Goal: Task Accomplishment & Management: Complete application form

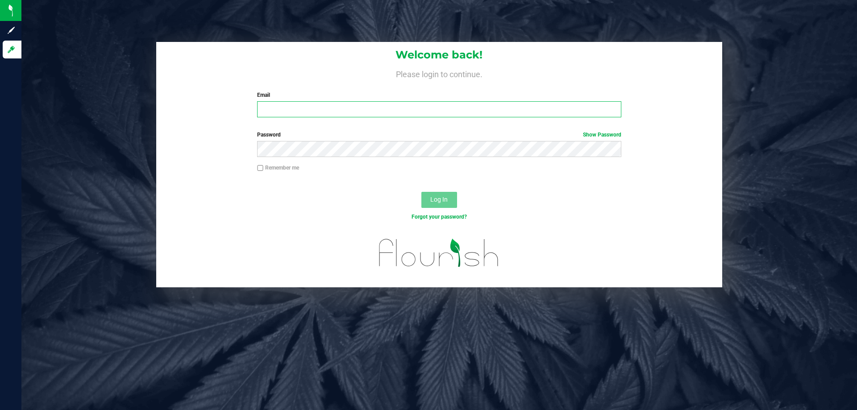
click at [302, 111] on input "Email" at bounding box center [439, 109] width 364 height 16
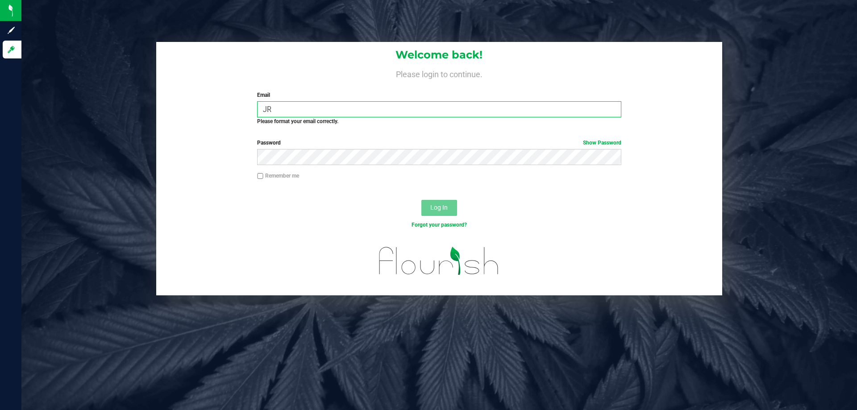
type input "J"
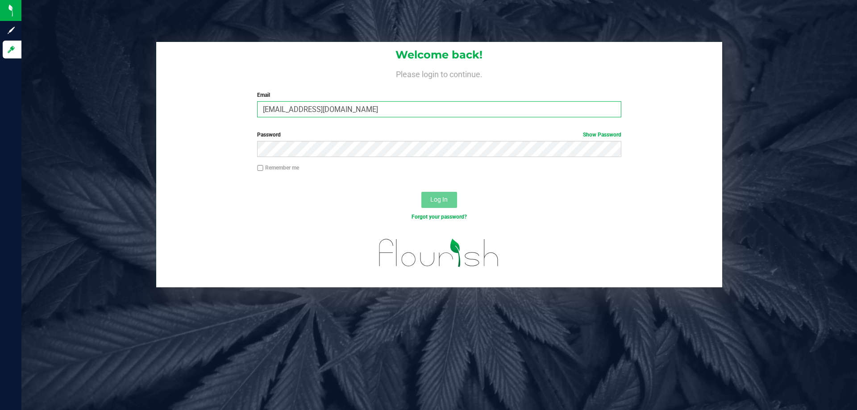
type input "[EMAIL_ADDRESS][DOMAIN_NAME]"
click at [421, 192] on button "Log In" at bounding box center [439, 200] width 36 height 16
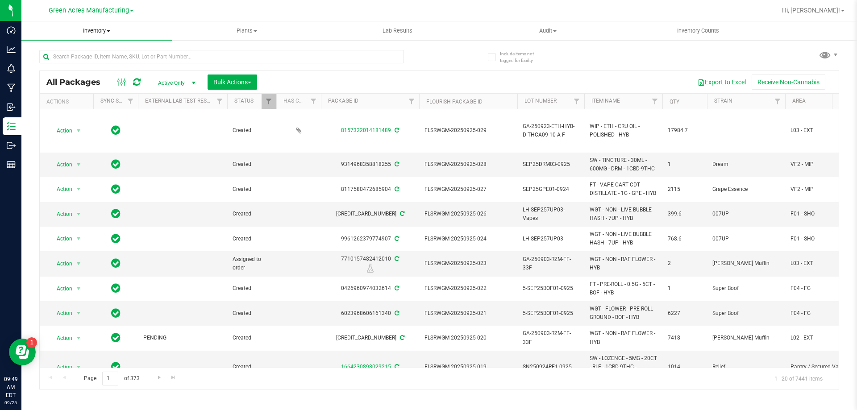
click at [99, 28] on span "Inventory" at bounding box center [96, 31] width 150 height 8
click at [89, 105] on span "From bill of materials" at bounding box center [61, 107] width 81 height 8
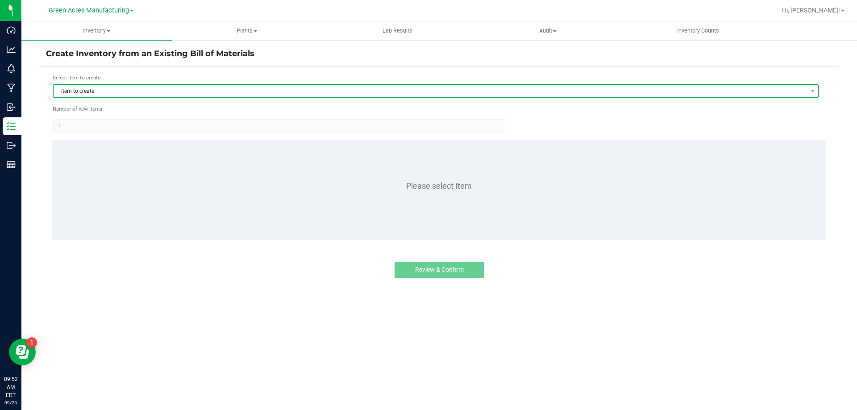
click at [174, 94] on span "Item to create" at bounding box center [430, 91] width 753 height 12
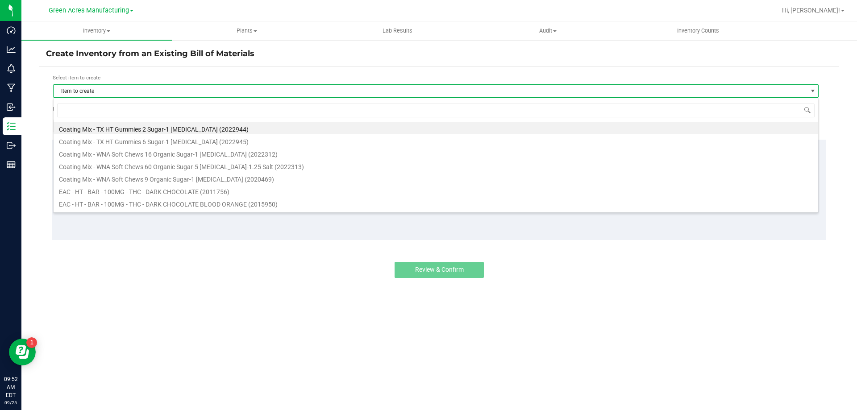
scroll to position [13, 765]
click at [149, 116] on input at bounding box center [435, 110] width 757 height 14
click at [147, 112] on input at bounding box center [435, 110] width 757 height 14
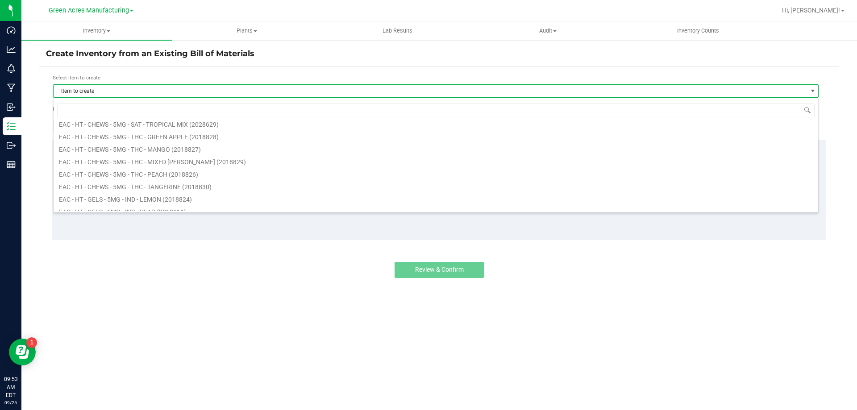
scroll to position [268, 0]
click at [137, 109] on input at bounding box center [435, 110] width 757 height 14
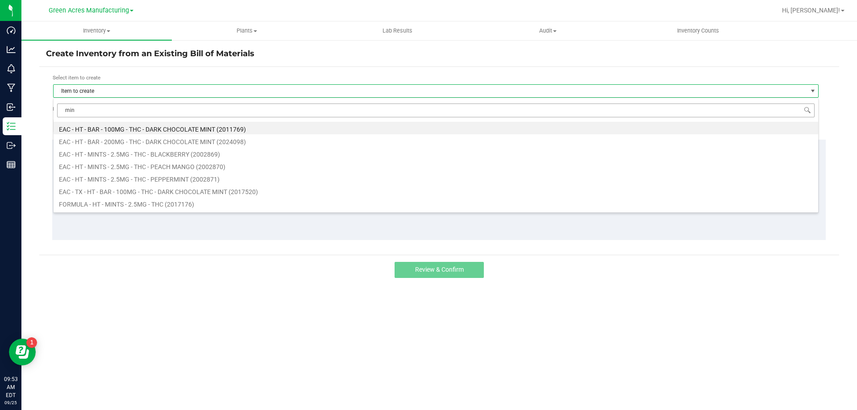
type input "mint"
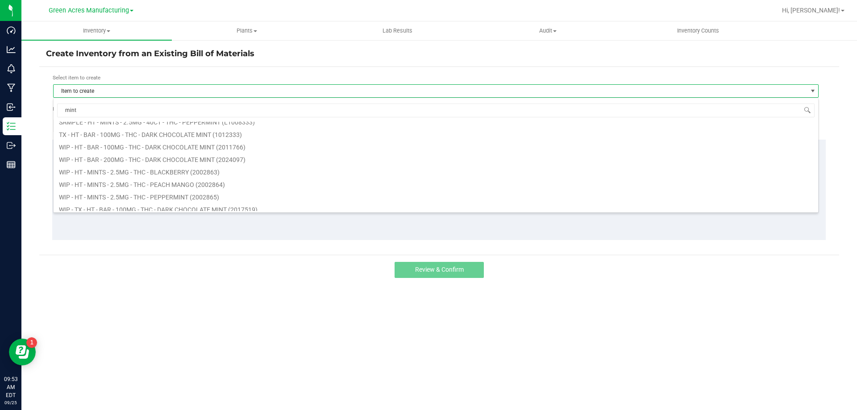
scroll to position [360, 0]
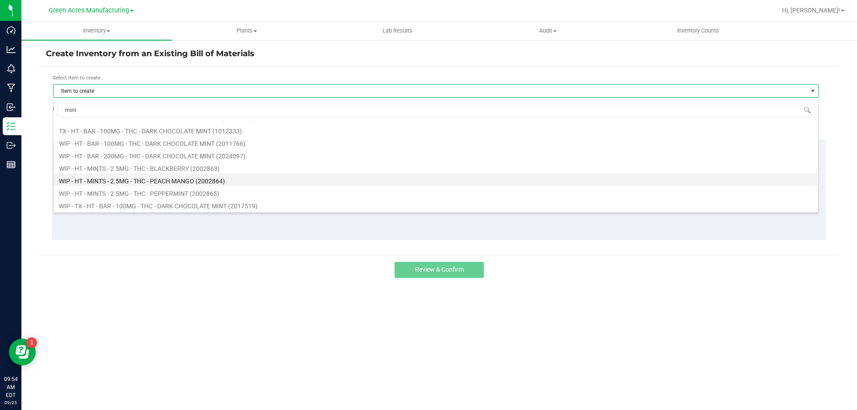
click at [165, 180] on li "WIP - HT - MINTS - 2.5MG - THC - PEACH MANGO (2002864)" at bounding box center [436, 180] width 764 height 12
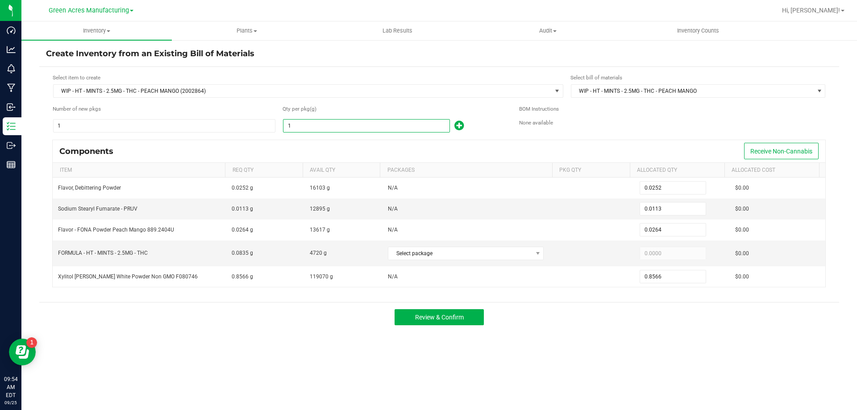
click at [343, 128] on input "1" at bounding box center [366, 126] width 166 height 12
type input "2"
type input "0.0504"
type input "0.0226"
type input "0.0528"
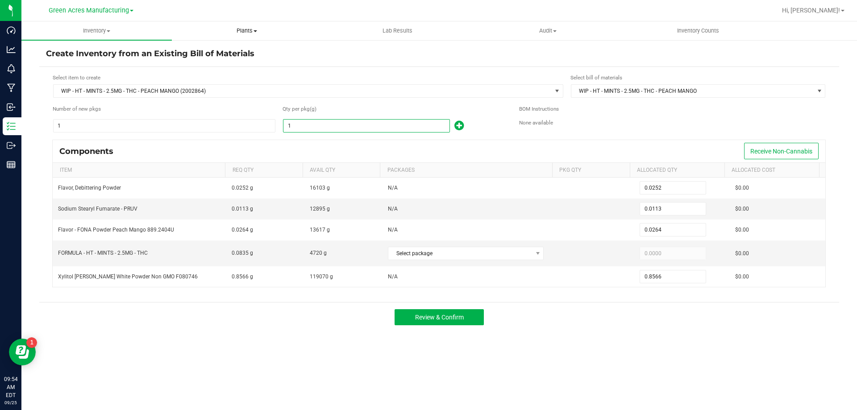
type input "1.7132"
type input "23"
type input "0.5796"
type input "0.2599"
type input "0.6072"
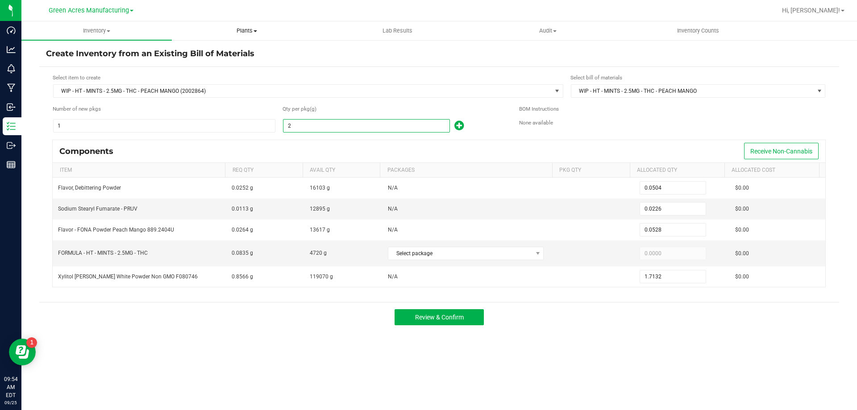
type input "19.7018"
type input "235"
type input "5.9220"
type input "2.6555"
type input "6.2040"
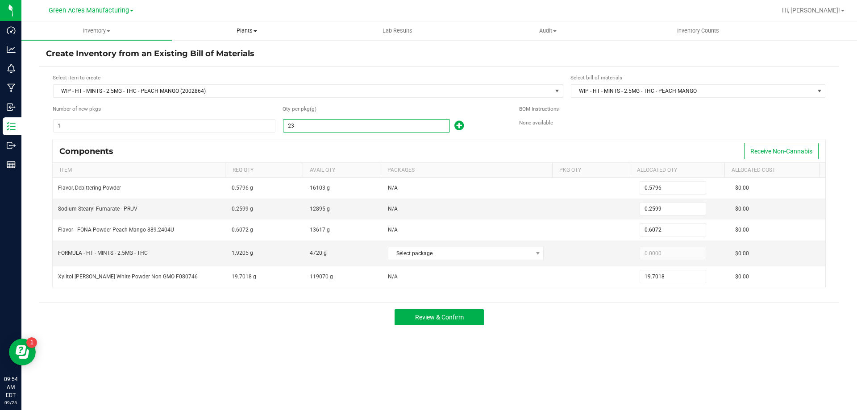
type input "201.3010"
type input "2359"
type input "59.4468"
type input "26.6567"
type input "62.2776"
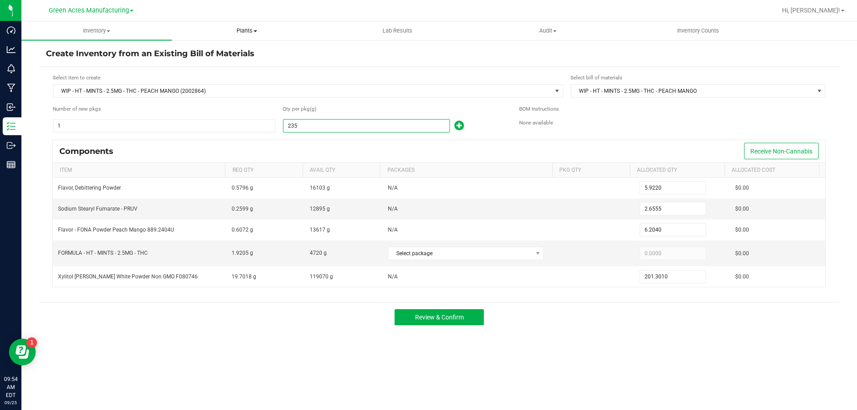
type input "2,020.7194"
type input "23590"
type input "594.4680"
type input "266.5670"
type input "622.7760"
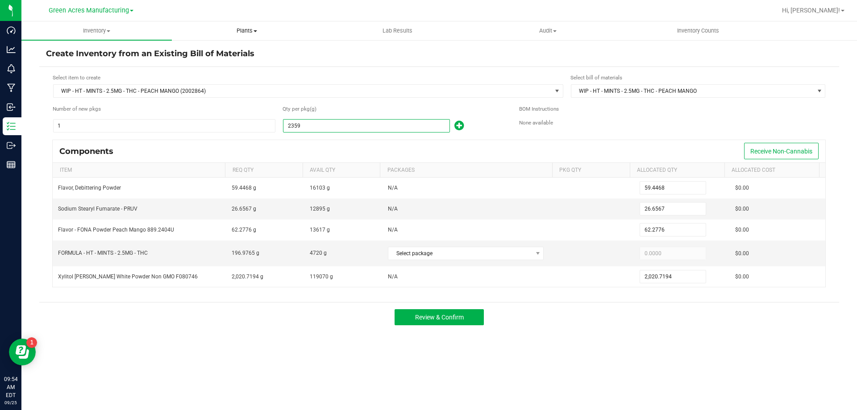
type input "20,207.1940"
type input "23,590.0000"
click at [296, 145] on div "Components Receive Non-Cannabis" at bounding box center [439, 151] width 772 height 22
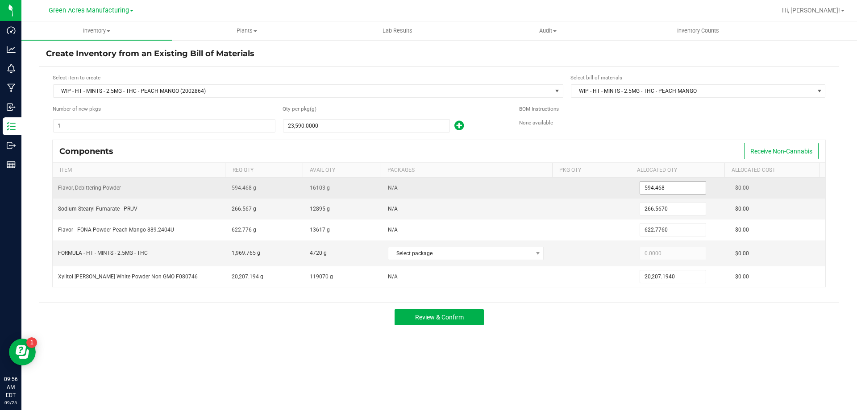
click at [681, 192] on input "594.468" at bounding box center [673, 188] width 66 height 12
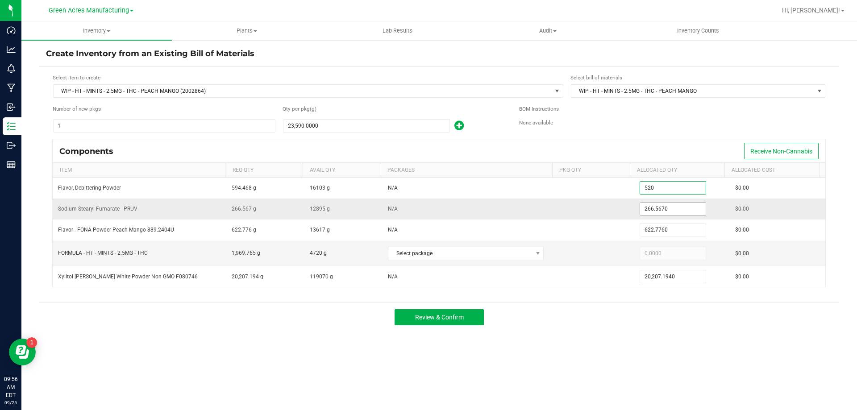
type input "520.0000"
click at [681, 208] on input "266.567" at bounding box center [673, 209] width 66 height 12
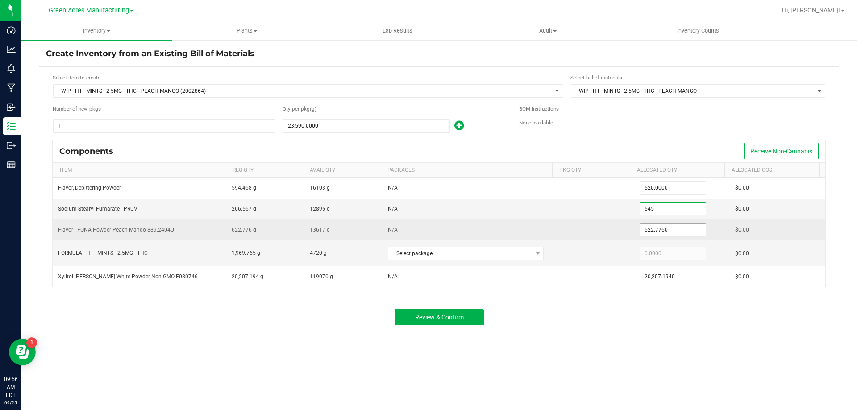
type input "545.0000"
click at [672, 234] on input "622.776" at bounding box center [673, 229] width 66 height 12
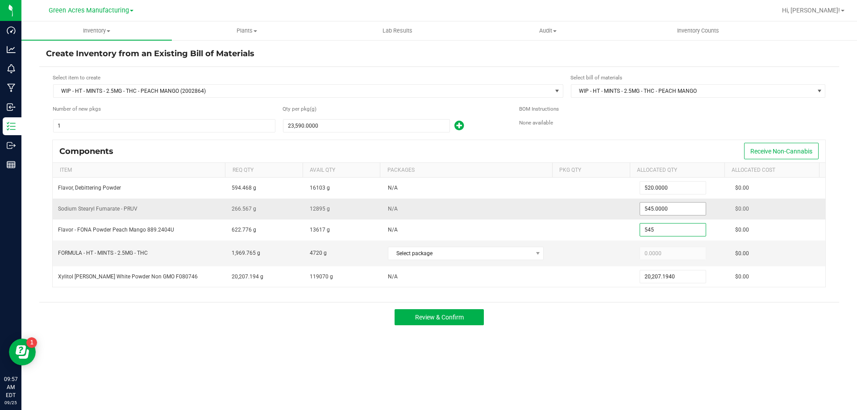
type input "545"
type input "545.0000"
click at [668, 207] on input "545" at bounding box center [673, 209] width 66 height 12
type input "235.0000"
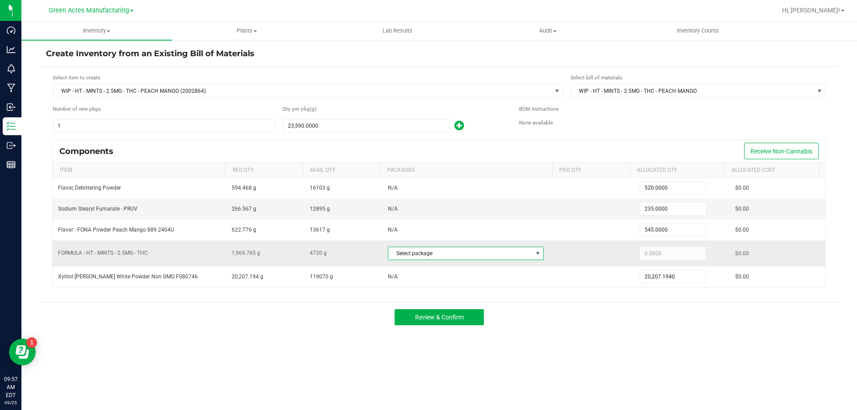
click at [509, 256] on span "Select package" at bounding box center [460, 253] width 144 height 12
click at [481, 290] on li "7362086656383563 (MINT20251911)" at bounding box center [461, 290] width 153 height 12
click at [663, 254] on input "1969.765" at bounding box center [673, 253] width 66 height 12
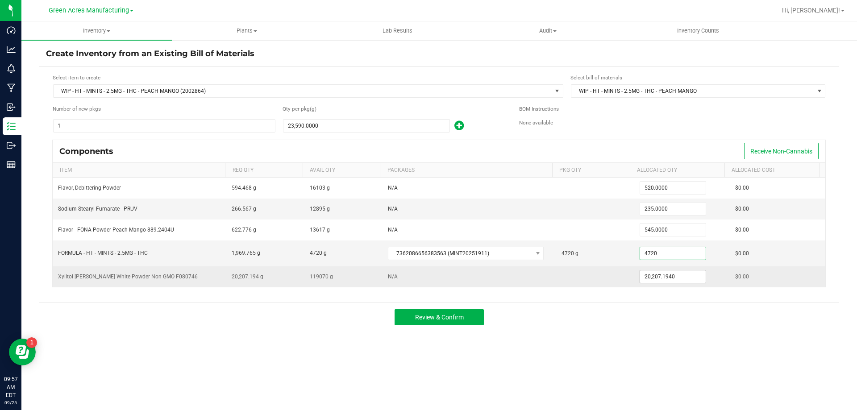
type input "4,720.0000"
click at [654, 276] on input "20207.194" at bounding box center [673, 276] width 66 height 12
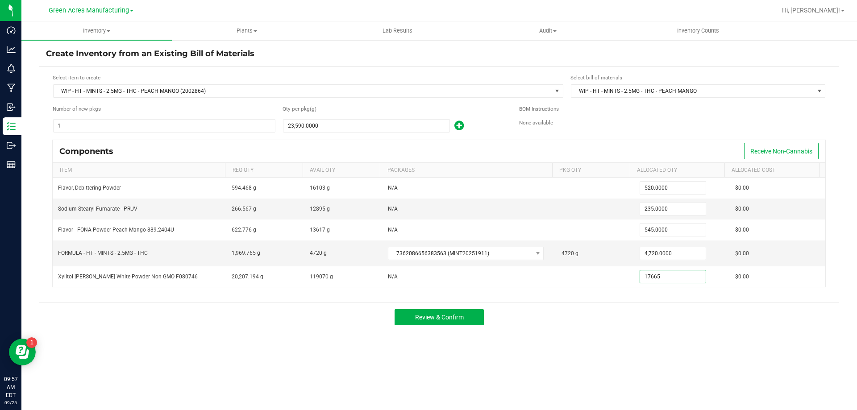
type input "17,665.0000"
click at [610, 310] on div "Review & Confirm" at bounding box center [438, 317] width 799 height 30
click at [460, 316] on span "Review & Confirm" at bounding box center [439, 317] width 49 height 7
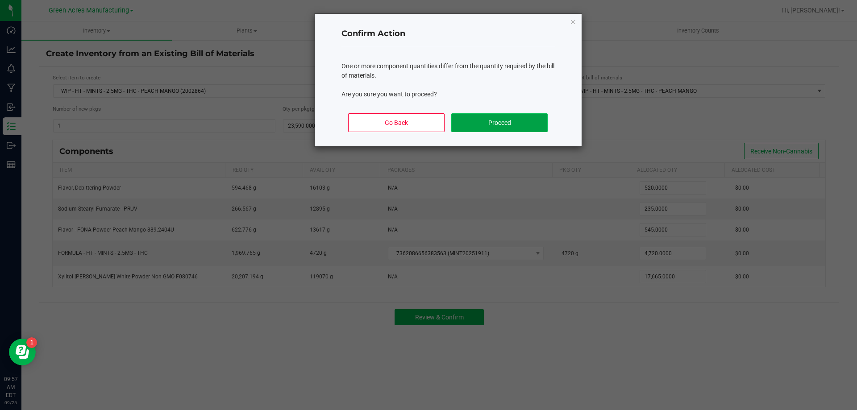
click at [516, 118] on button "Proceed" at bounding box center [499, 122] width 96 height 19
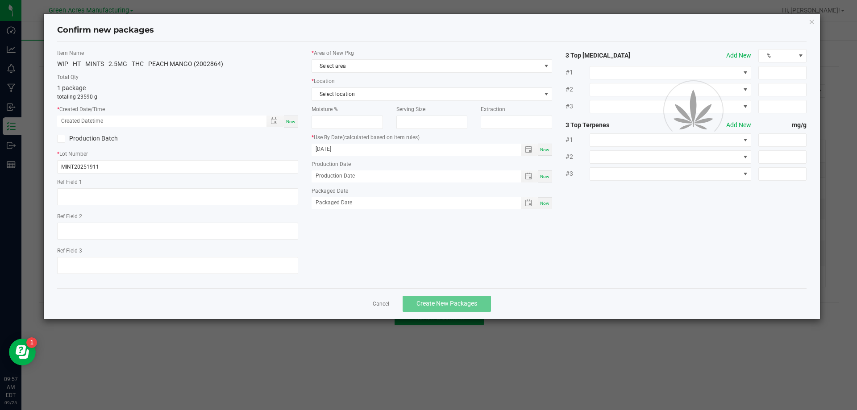
type input "03/24/2026"
type input "09/11/2025"
click at [296, 124] on div "Now" at bounding box center [291, 122] width 14 height 12
type input "09/25/2025 09:57 AM"
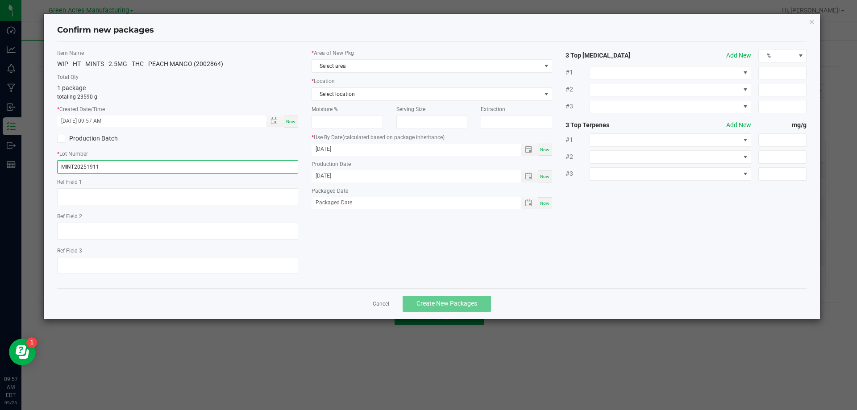
drag, startPoint x: 116, startPoint y: 166, endPoint x: 47, endPoint y: 168, distance: 68.7
click at [47, 168] on div "Confirm new packages Item Name WIP - HT - MINTS - 2.5MG - THC - PEACH MANGO (20…" at bounding box center [432, 166] width 776 height 305
type input "SN250925PMM1"
click at [414, 54] on label "* Area of New Pkg" at bounding box center [431, 53] width 241 height 8
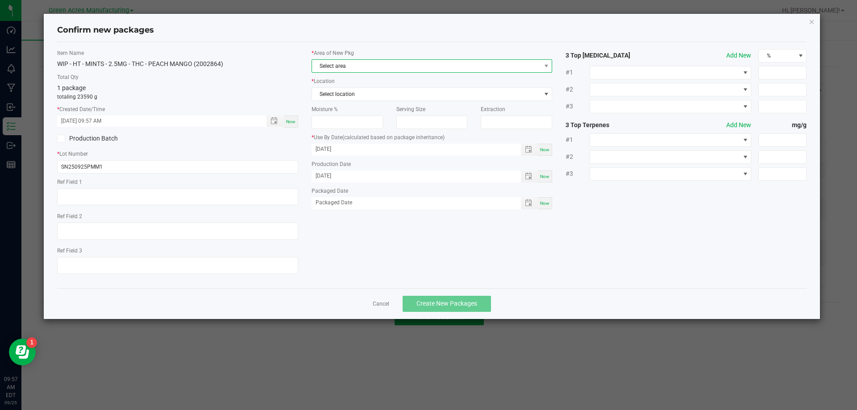
click at [409, 62] on span "Select area" at bounding box center [426, 66] width 229 height 12
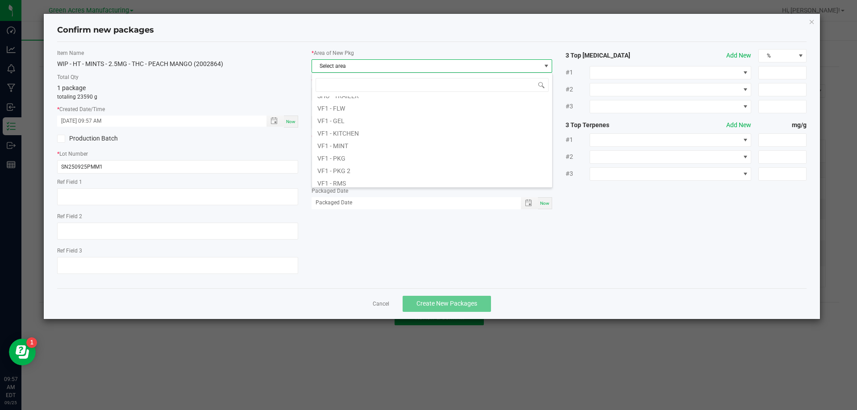
scroll to position [357, 0]
click at [344, 145] on li "VF1 - MINT" at bounding box center [432, 145] width 240 height 12
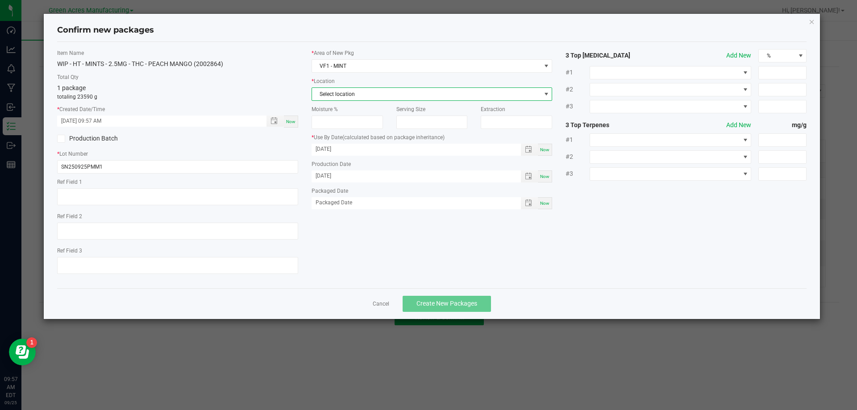
click at [359, 96] on span "Select location" at bounding box center [426, 94] width 229 height 12
click at [360, 142] on li "MINT - Production" at bounding box center [432, 143] width 240 height 12
click at [473, 306] on span "Create New Packages" at bounding box center [446, 303] width 61 height 7
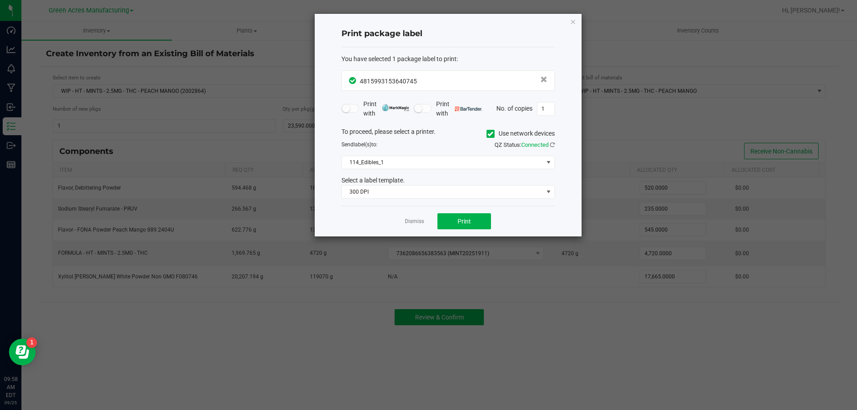
click at [555, 115] on div "Print package label You have selected 1 package label to print : 48159931536407…" at bounding box center [447, 125] width 267 height 223
click at [547, 108] on input "1" at bounding box center [545, 109] width 17 height 12
type input "4"
click at [467, 225] on span "Print" at bounding box center [463, 221] width 13 height 7
click at [415, 220] on link "Dismiss" at bounding box center [414, 222] width 19 height 8
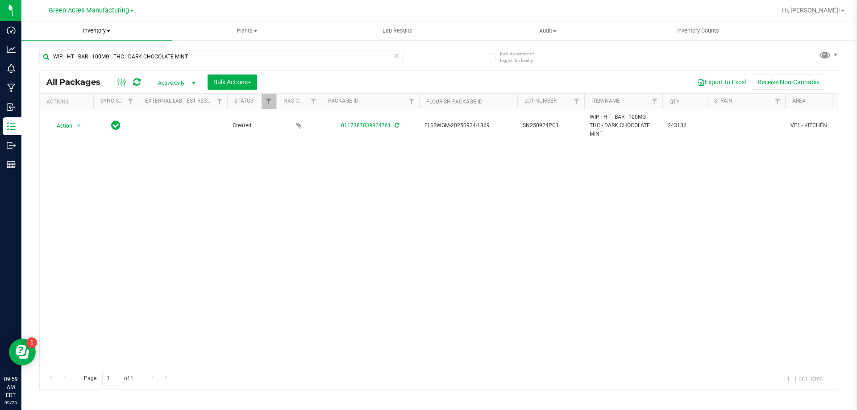
click at [110, 28] on span "Inventory" at bounding box center [96, 31] width 150 height 8
click at [70, 112] on li "From bill of materials" at bounding box center [96, 107] width 150 height 11
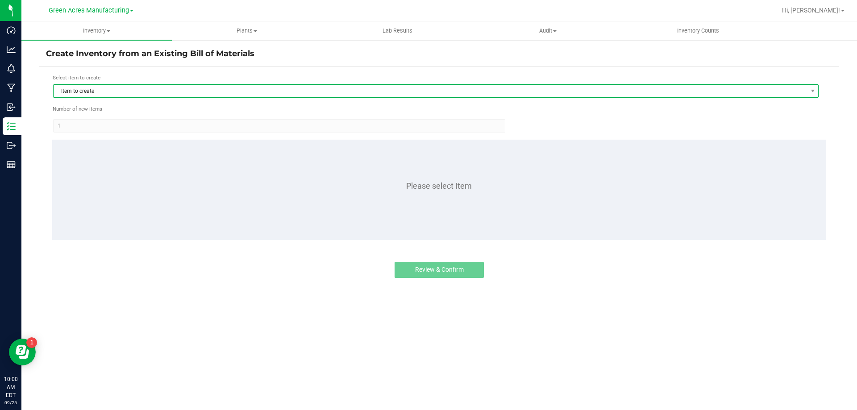
click at [100, 91] on span "Item to create" at bounding box center [430, 91] width 753 height 12
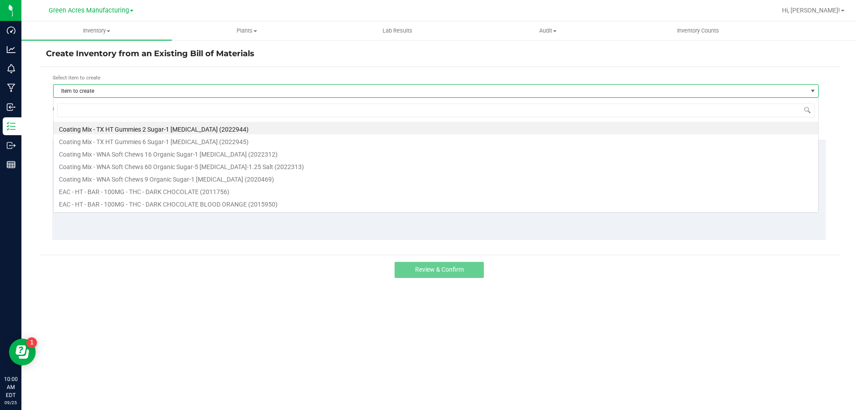
scroll to position [13, 765]
click at [88, 111] on input at bounding box center [435, 110] width 757 height 14
type input "c"
type input "mint"
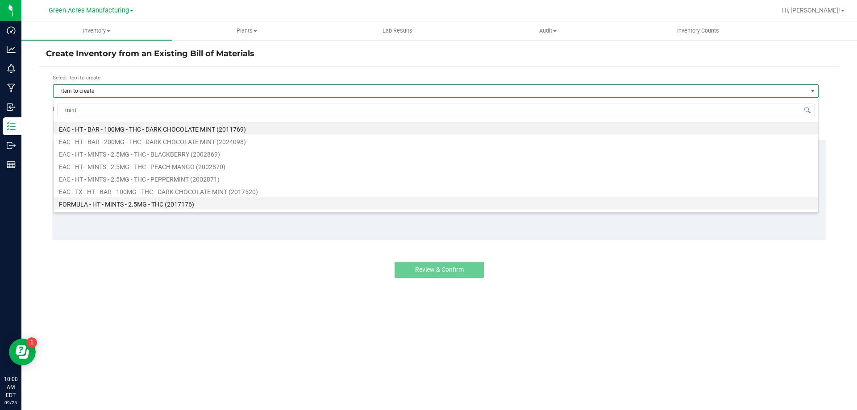
click at [116, 205] on li "FORMULA - HT - MINTS - 2.5MG - THC (2017176)" at bounding box center [436, 203] width 764 height 12
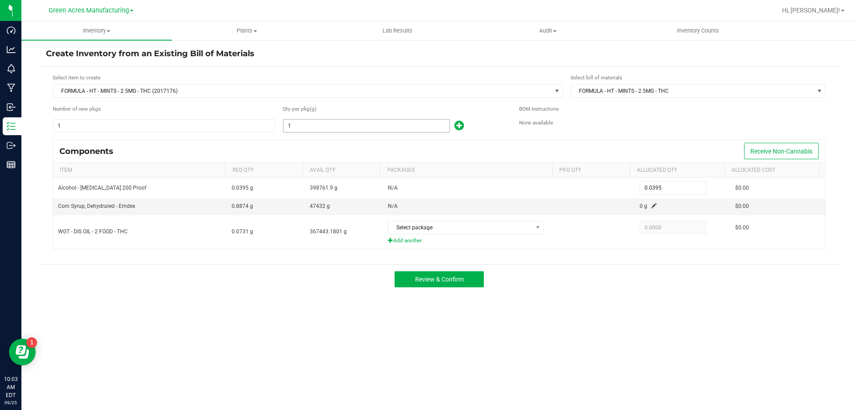
click at [298, 125] on input "1" at bounding box center [366, 126] width 166 height 12
type input "4"
type input "0.1580"
type input "47"
type input "1.8565"
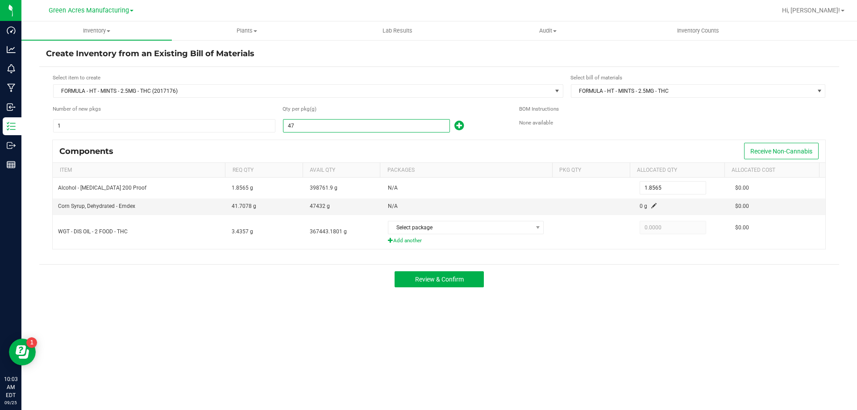
type input "472"
type input "18.6440"
type input "4720"
type input "186.4400"
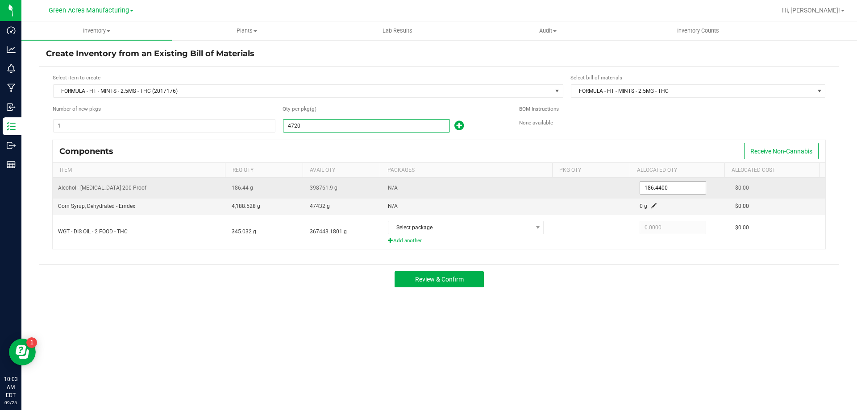
type input "4,720.0000"
click at [658, 185] on input "186.44" at bounding box center [673, 188] width 66 height 12
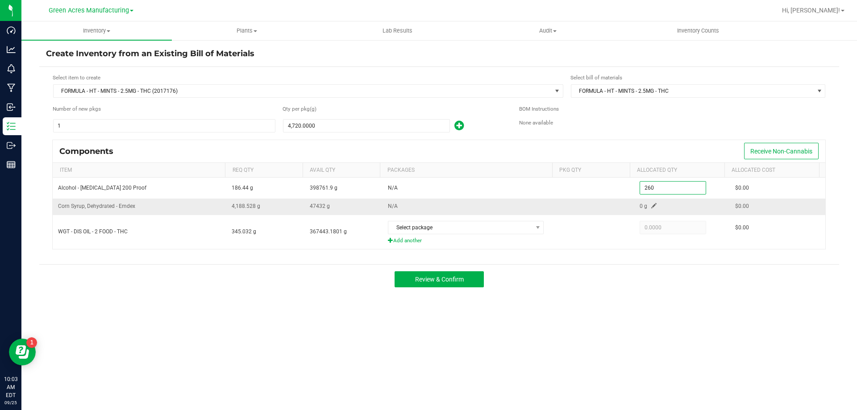
type input "260.0000"
click at [651, 204] on span at bounding box center [653, 205] width 5 height 5
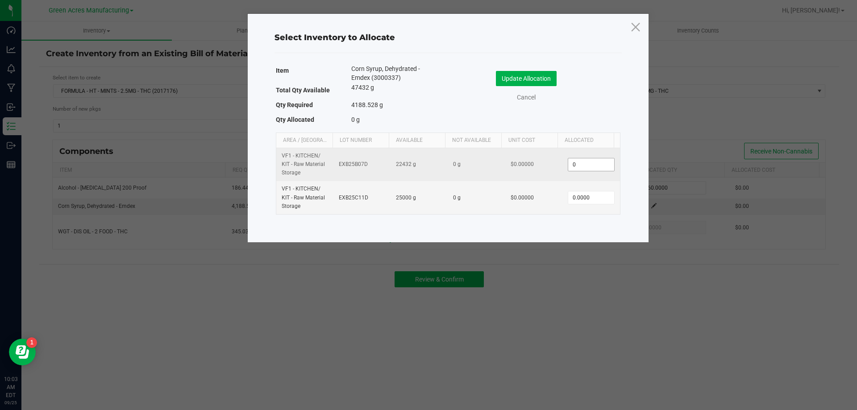
click at [580, 164] on input "0" at bounding box center [591, 164] width 46 height 12
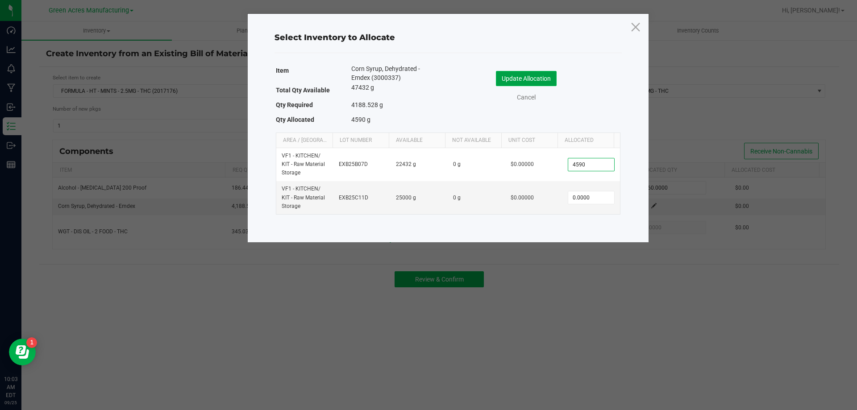
type input "4,590.0000"
click at [524, 78] on button "Update Allocation" at bounding box center [526, 78] width 61 height 15
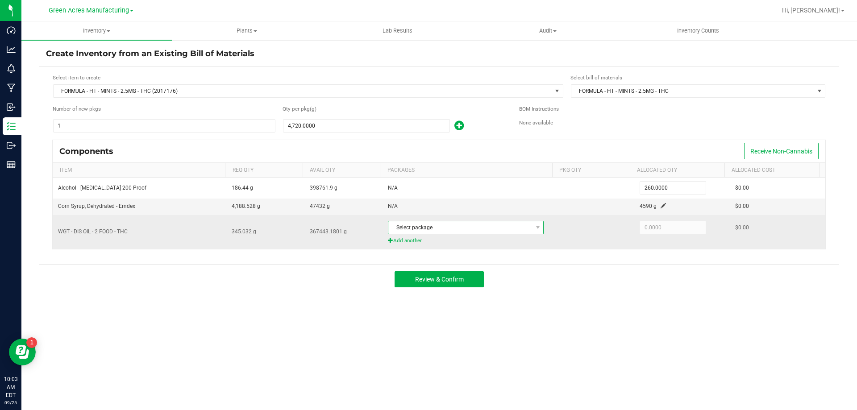
click at [445, 225] on span "Select package" at bounding box center [460, 227] width 144 height 12
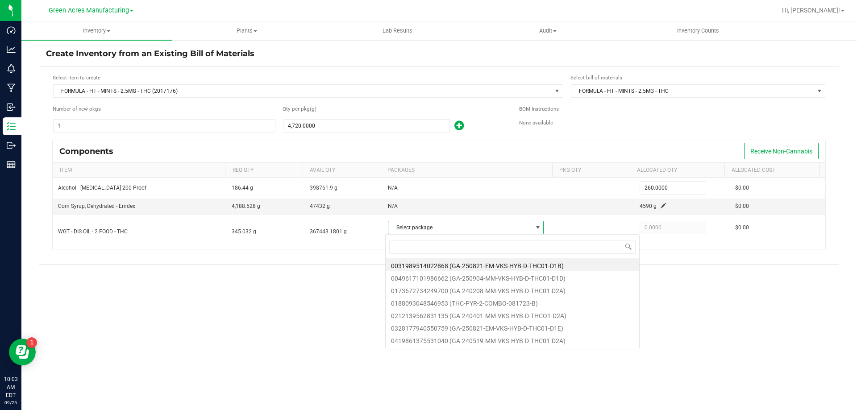
scroll to position [13, 154]
click at [438, 247] on input at bounding box center [512, 247] width 246 height 14
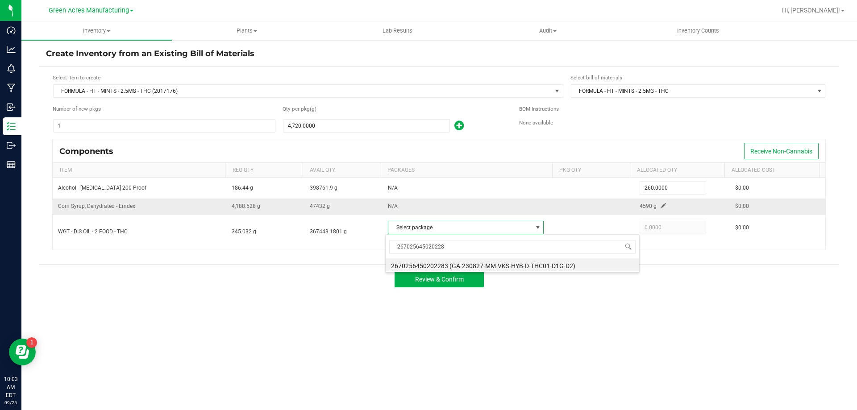
type input "2670256450202283"
click at [510, 265] on li "2670256450202283 (GA-230827-MM-VKS-HYB-D-THC01-D1G-D2)" at bounding box center [511, 264] width 253 height 12
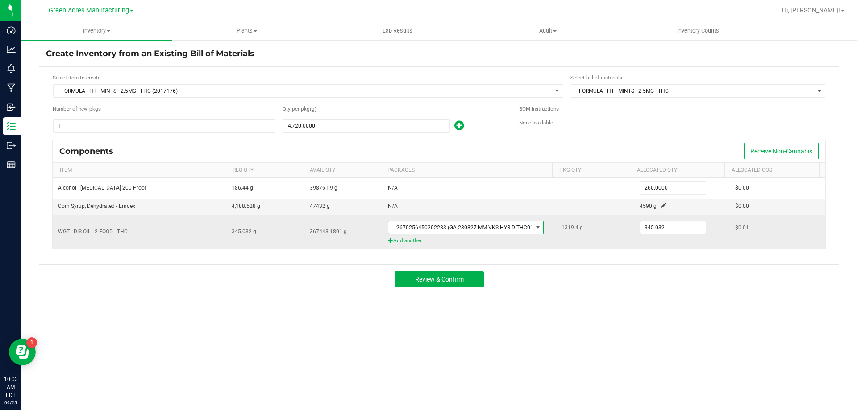
click at [651, 225] on input "345.032" at bounding box center [673, 227] width 66 height 12
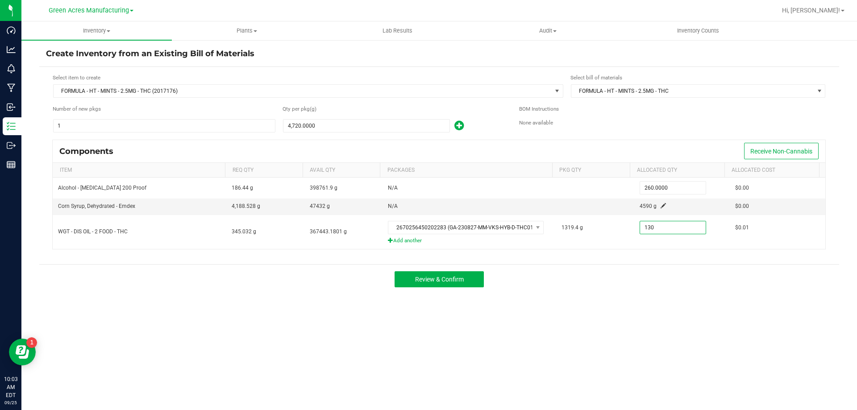
type input "130.0000"
click at [560, 301] on div "Create Inventory from an Existing Bill of Materials Select item to create FORMU…" at bounding box center [438, 178] width 799 height 261
click at [425, 279] on span "Review & Confirm" at bounding box center [439, 279] width 49 height 7
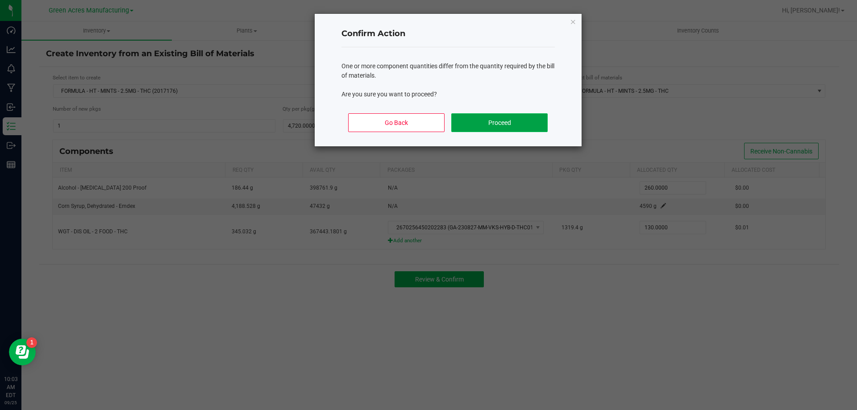
click at [488, 128] on button "Proceed" at bounding box center [499, 122] width 96 height 19
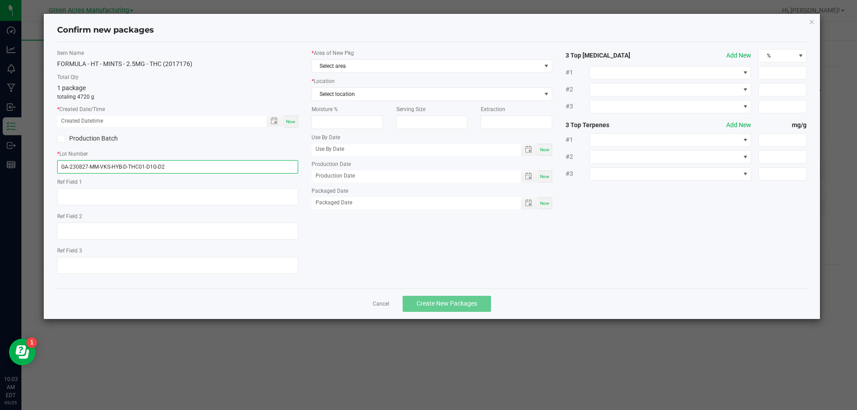
drag, startPoint x: 170, startPoint y: 165, endPoint x: 0, endPoint y: 146, distance: 170.5
click at [25, 165] on ngb-modal-window "Confirm new packages Item Name FORMULA - HT - MINTS - 2.5MG - THC (2017176) Tot…" at bounding box center [431, 205] width 863 height 410
type input "MINT20250925"
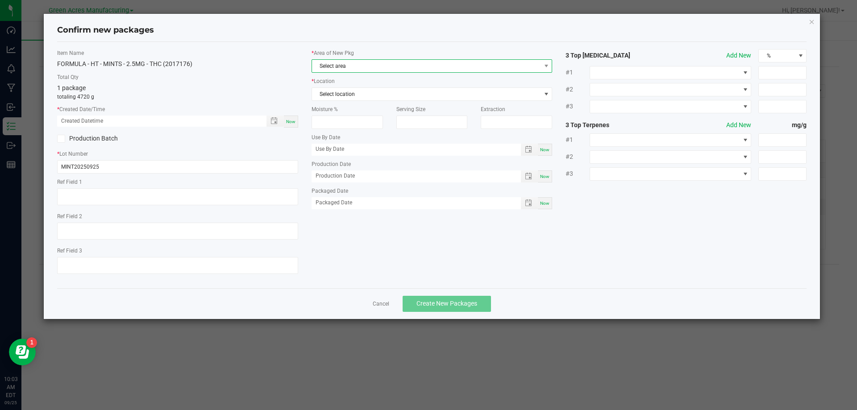
click at [335, 64] on span "Select area" at bounding box center [426, 66] width 229 height 12
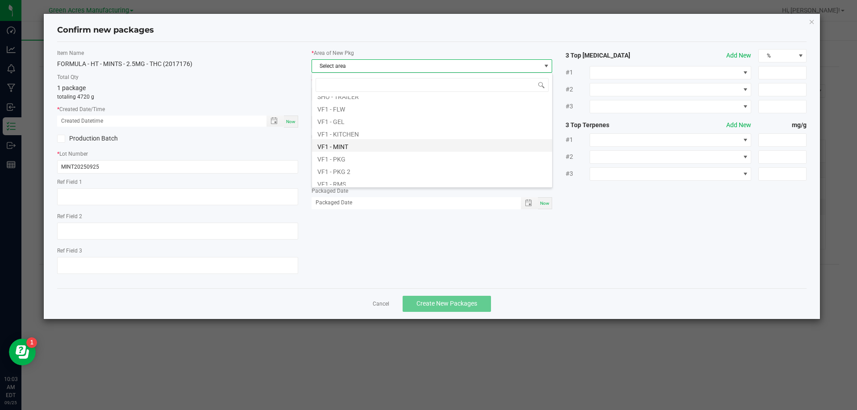
click at [333, 145] on li "VF1 - MINT" at bounding box center [432, 145] width 240 height 12
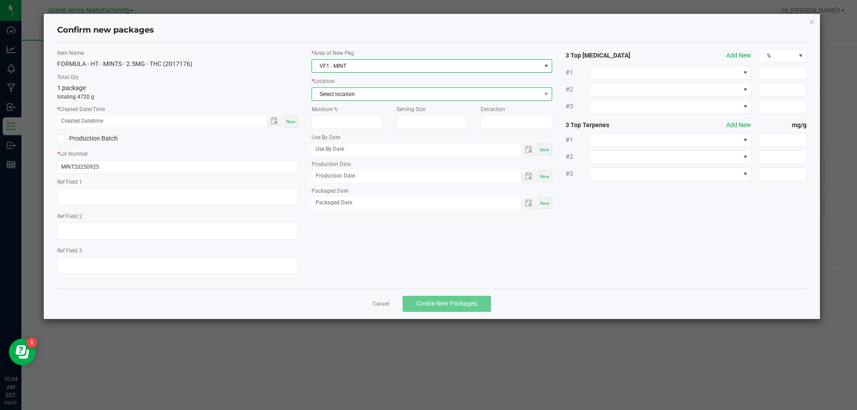
click at [344, 98] on span "Select location" at bounding box center [426, 94] width 229 height 12
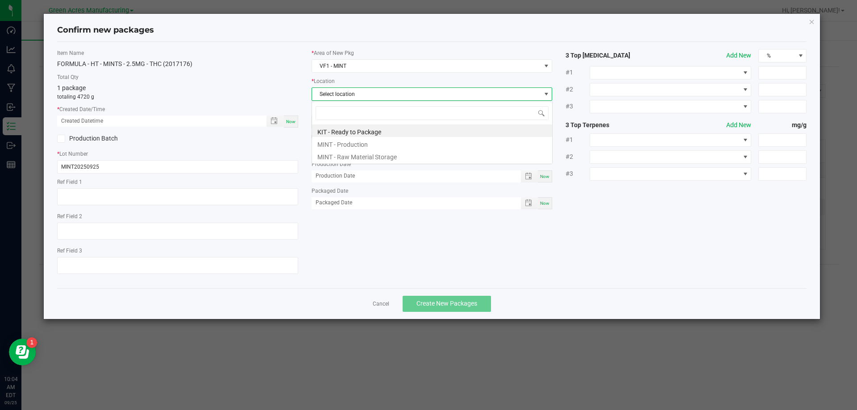
scroll to position [13, 241]
click at [347, 144] on li "MINT - Production" at bounding box center [432, 143] width 240 height 12
drag, startPoint x: 347, startPoint y: 144, endPoint x: 337, endPoint y: 247, distance: 104.0
click at [337, 247] on div "Item Name FORMULA - HT - MINTS - 2.5MG - THC (2017176) Total Qty 1 package tota…" at bounding box center [431, 165] width 763 height 232
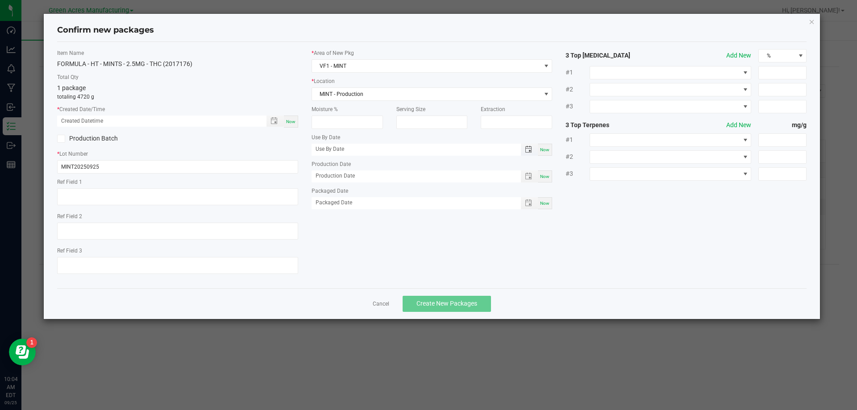
click at [524, 147] on span "Toggle popup" at bounding box center [528, 149] width 15 height 7
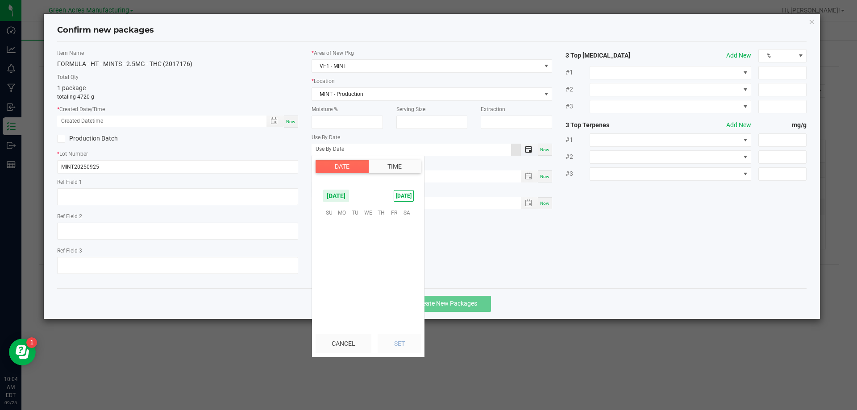
scroll to position [144676, 0]
click at [348, 198] on span "[DATE]" at bounding box center [336, 195] width 27 height 13
click at [387, 280] on span "Apr" at bounding box center [386, 283] width 18 height 18
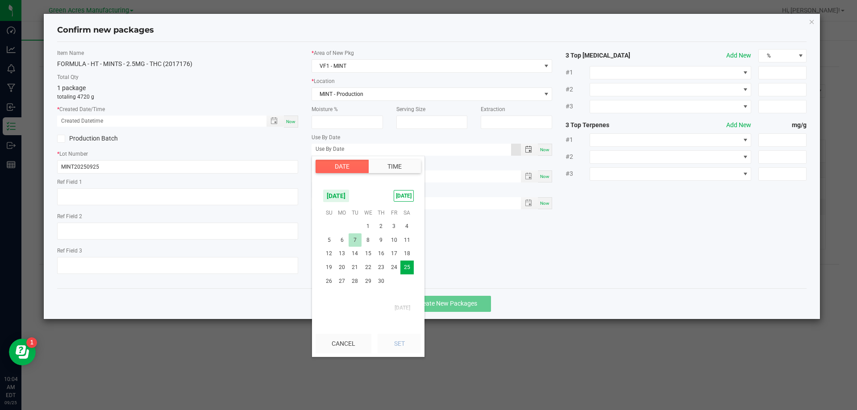
click at [357, 243] on span "7" at bounding box center [354, 240] width 13 height 14
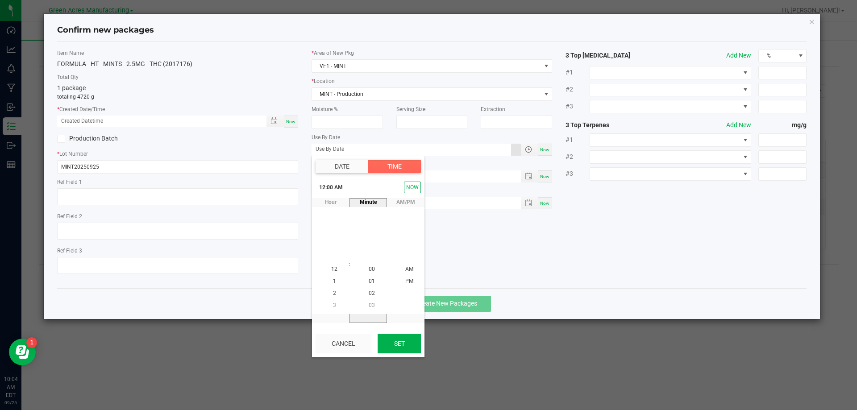
click at [395, 342] on button "Set" at bounding box center [398, 344] width 43 height 20
type input "[DATE]"
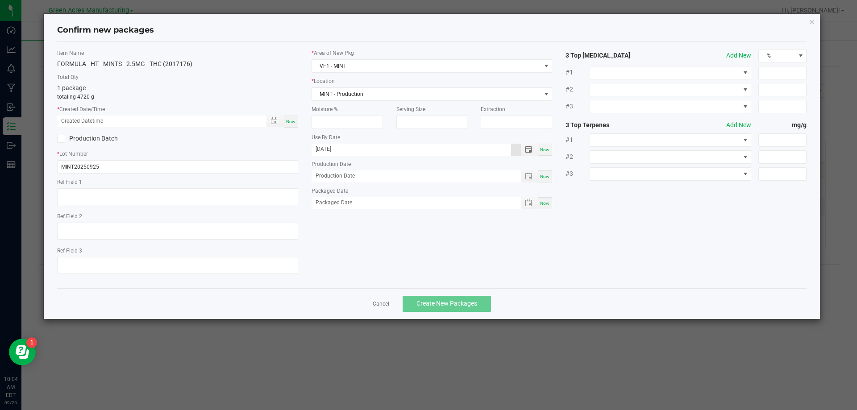
click at [399, 259] on div "Item Name FORMULA - HT - MINTS - 2.5MG - THC (2017176) Total Qty 1 package tota…" at bounding box center [431, 165] width 763 height 232
click at [289, 119] on span "Now" at bounding box center [290, 121] width 9 height 5
type input "[DATE] 10:04 AM"
click at [461, 306] on span "Create New Packages" at bounding box center [446, 303] width 61 height 7
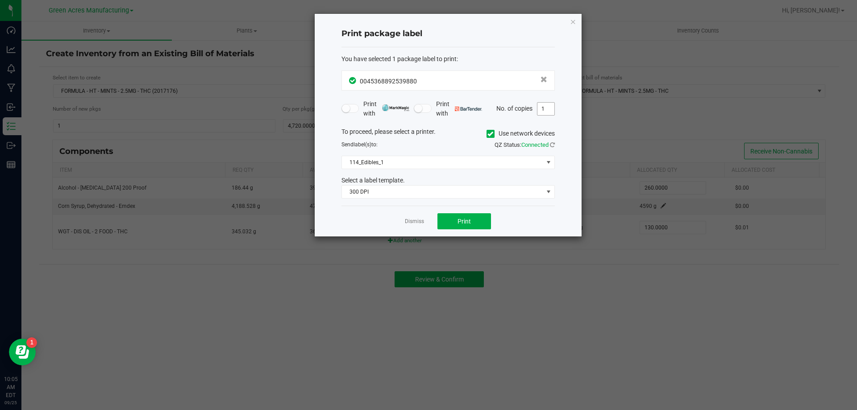
click at [547, 102] on span "1" at bounding box center [546, 108] width 18 height 13
click at [556, 106] on div "Print package label You have selected 1 package label to print : 00453688925398…" at bounding box center [447, 125] width 267 height 223
click at [551, 108] on input "1" at bounding box center [545, 109] width 17 height 12
type input "4"
click at [476, 218] on button "Print" at bounding box center [464, 221] width 54 height 16
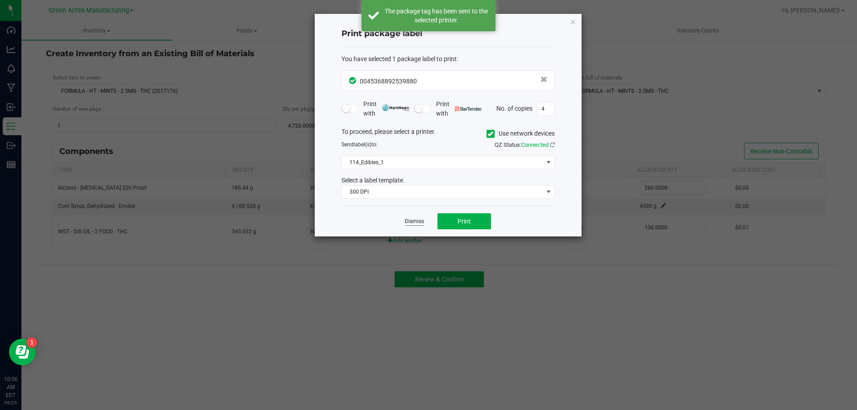
click at [418, 221] on link "Dismiss" at bounding box center [414, 222] width 19 height 8
